Goal: Task Accomplishment & Management: Manage account settings

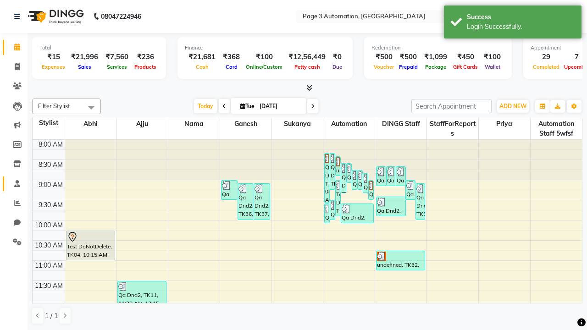
click at [14, 183] on span at bounding box center [17, 184] width 16 height 11
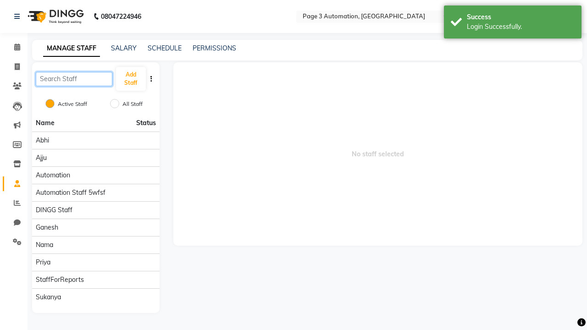
type input "Automation Staff 5wfsf"
